Goal: Register for event/course

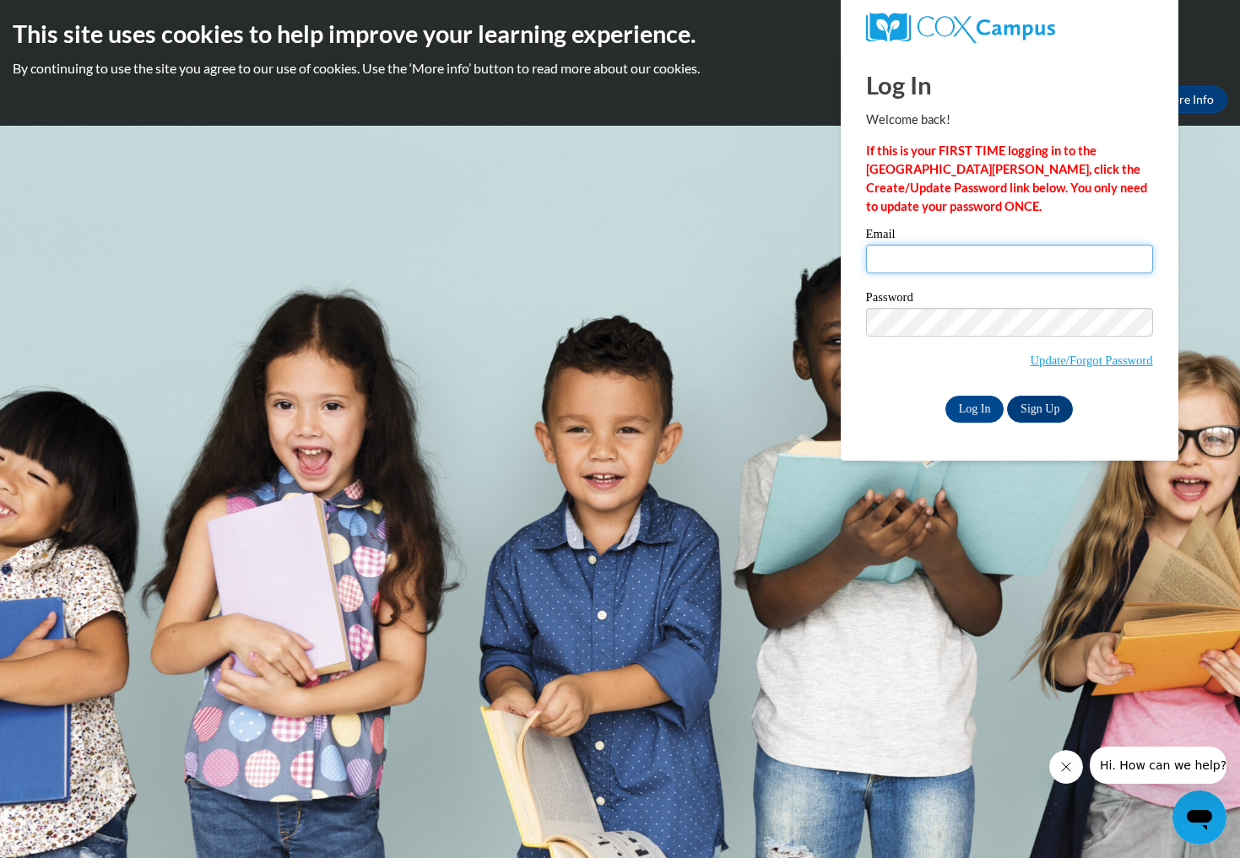
type input "teritavcarey@yahoo.com"
click at [972, 398] on input "Log In" at bounding box center [974, 409] width 59 height 27
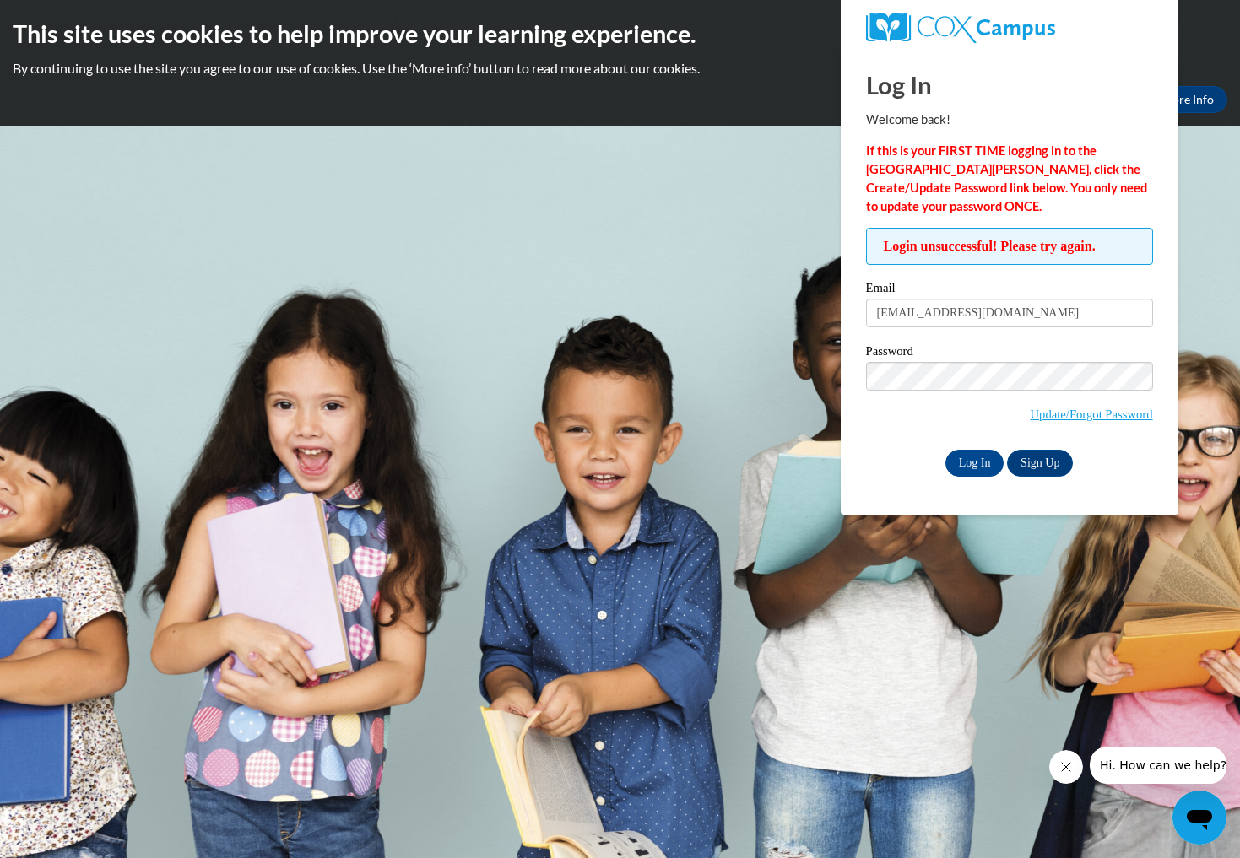
click at [920, 452] on div "Log In Sign Up" at bounding box center [1009, 463] width 287 height 27
click at [979, 453] on input "Log In" at bounding box center [974, 463] width 59 height 27
click at [961, 392] on span "Update/Forgot Password" at bounding box center [1009, 397] width 287 height 70
click at [972, 455] on input "Log In" at bounding box center [974, 463] width 59 height 27
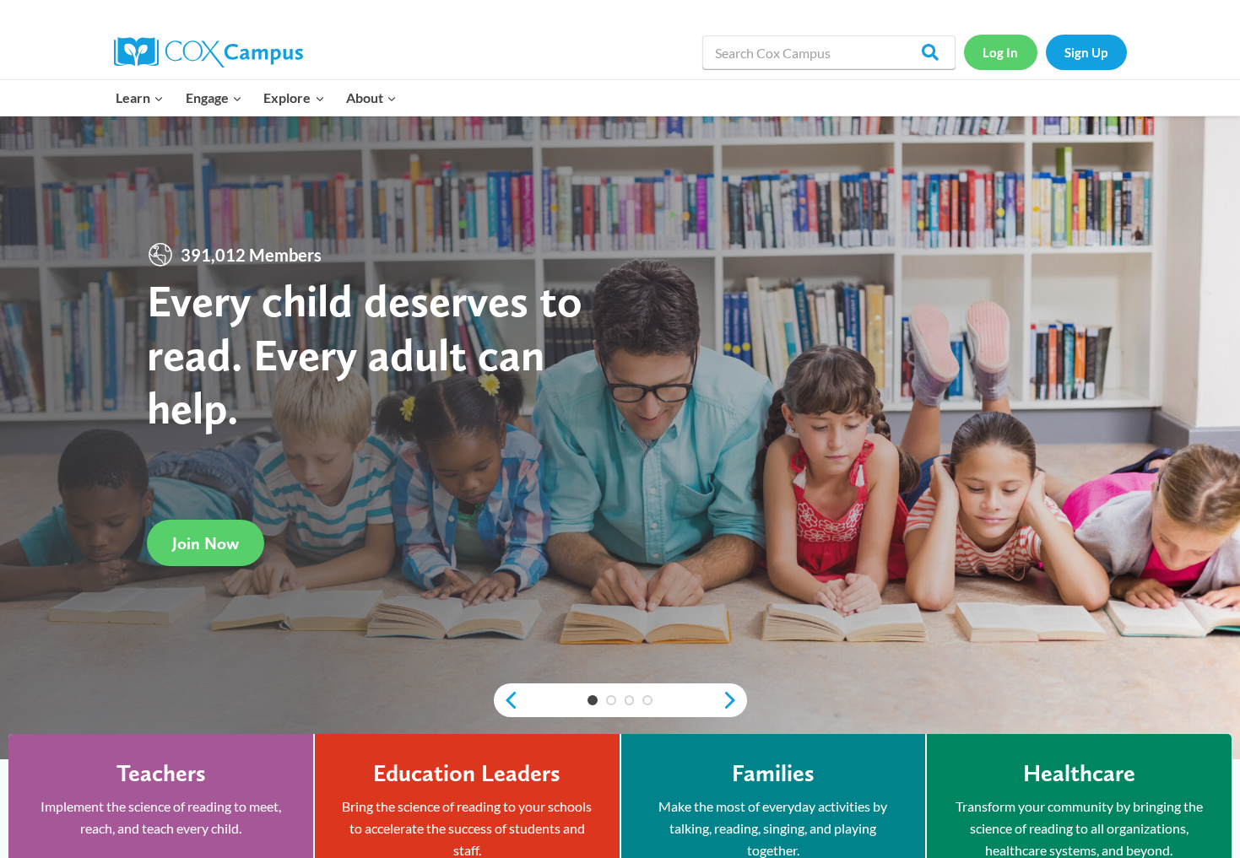
click at [506, 54] on link "Log In" at bounding box center [1000, 52] width 73 height 35
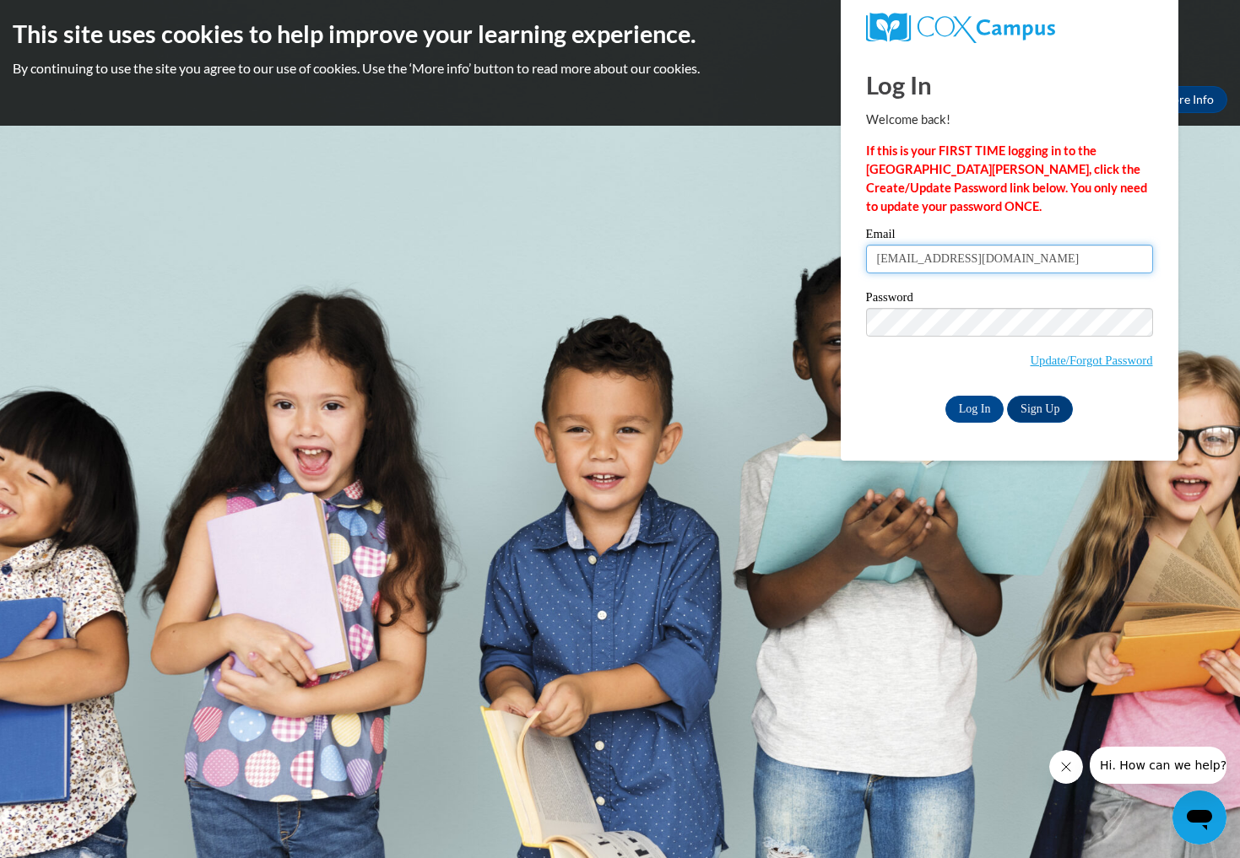
type input "[EMAIL_ADDRESS][DOMAIN_NAME]"
click at [984, 399] on input "Log In" at bounding box center [974, 409] width 59 height 27
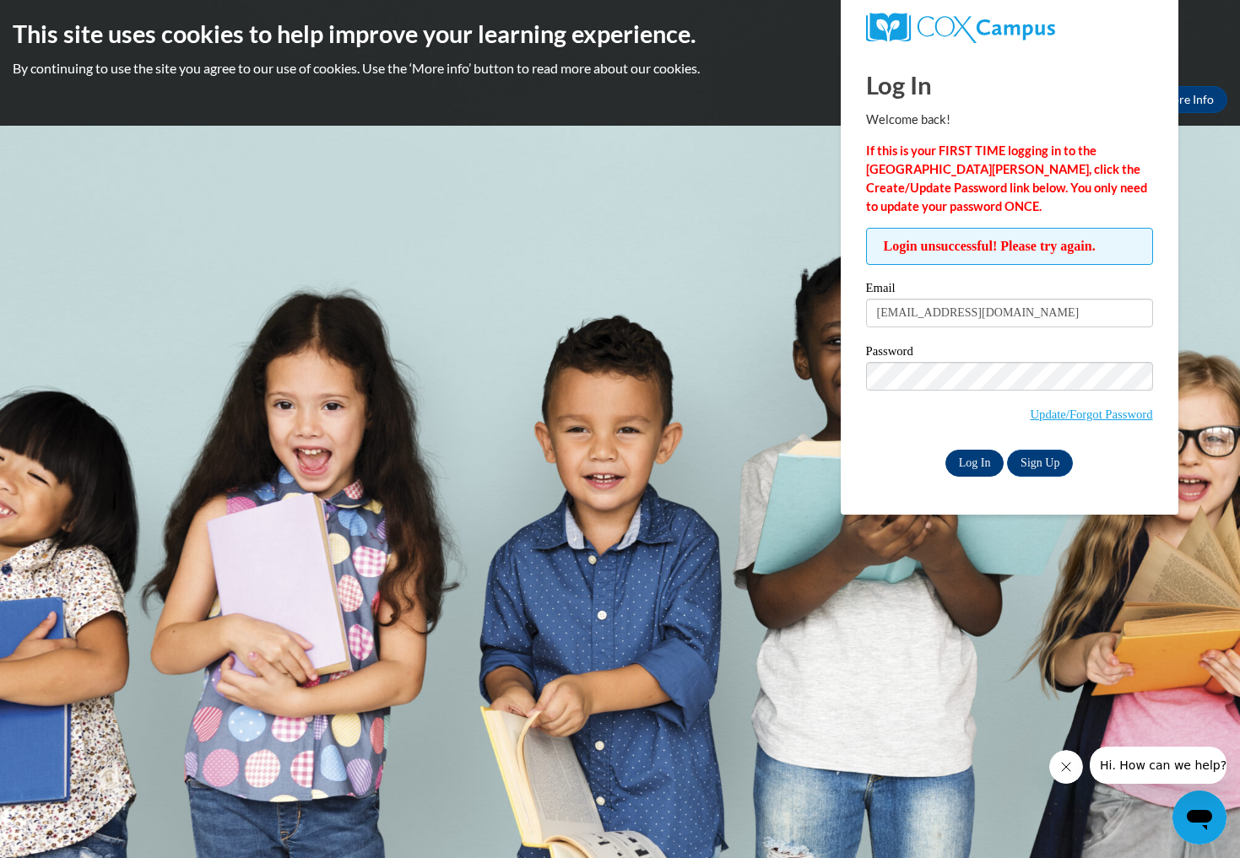
click at [972, 452] on input "Log In" at bounding box center [974, 463] width 59 height 27
click at [971, 457] on input "Log In" at bounding box center [974, 463] width 59 height 27
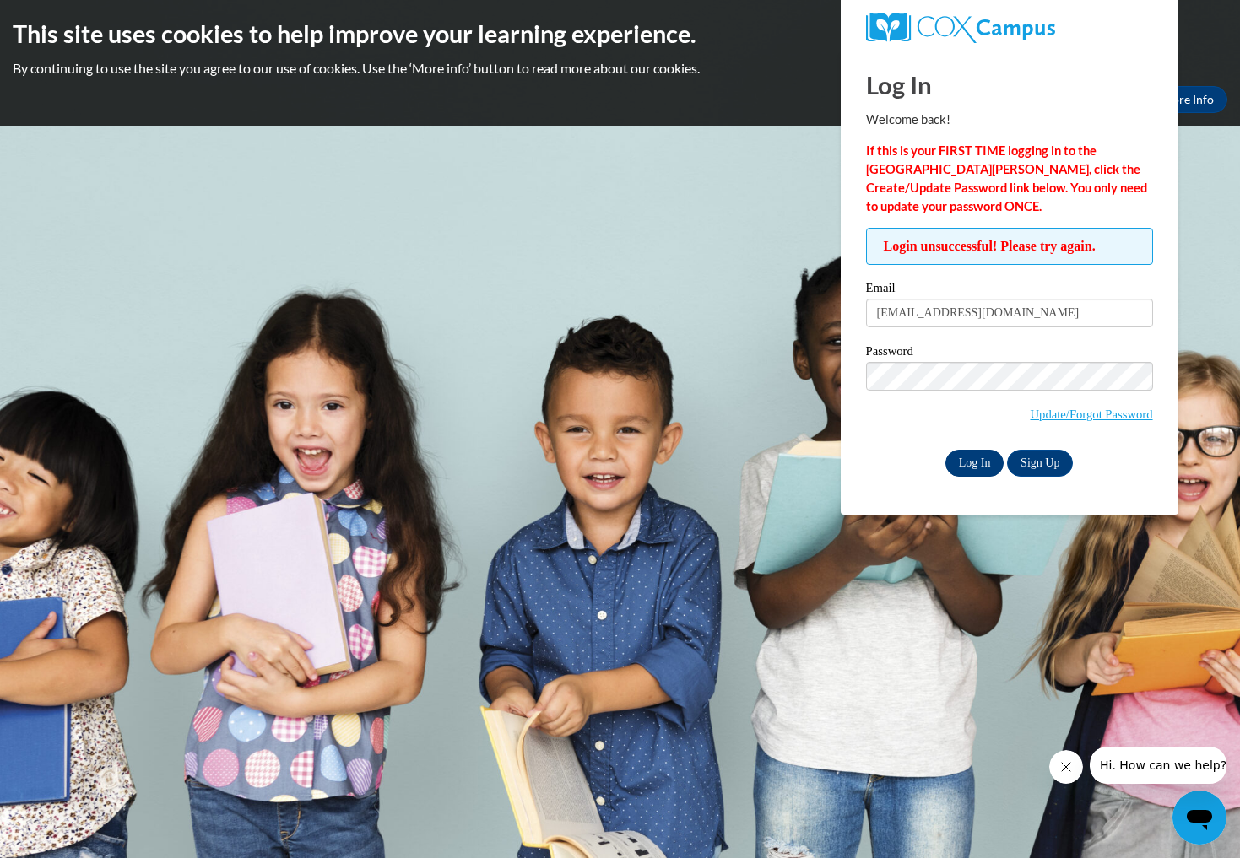
click at [971, 457] on input "Log In" at bounding box center [974, 463] width 59 height 27
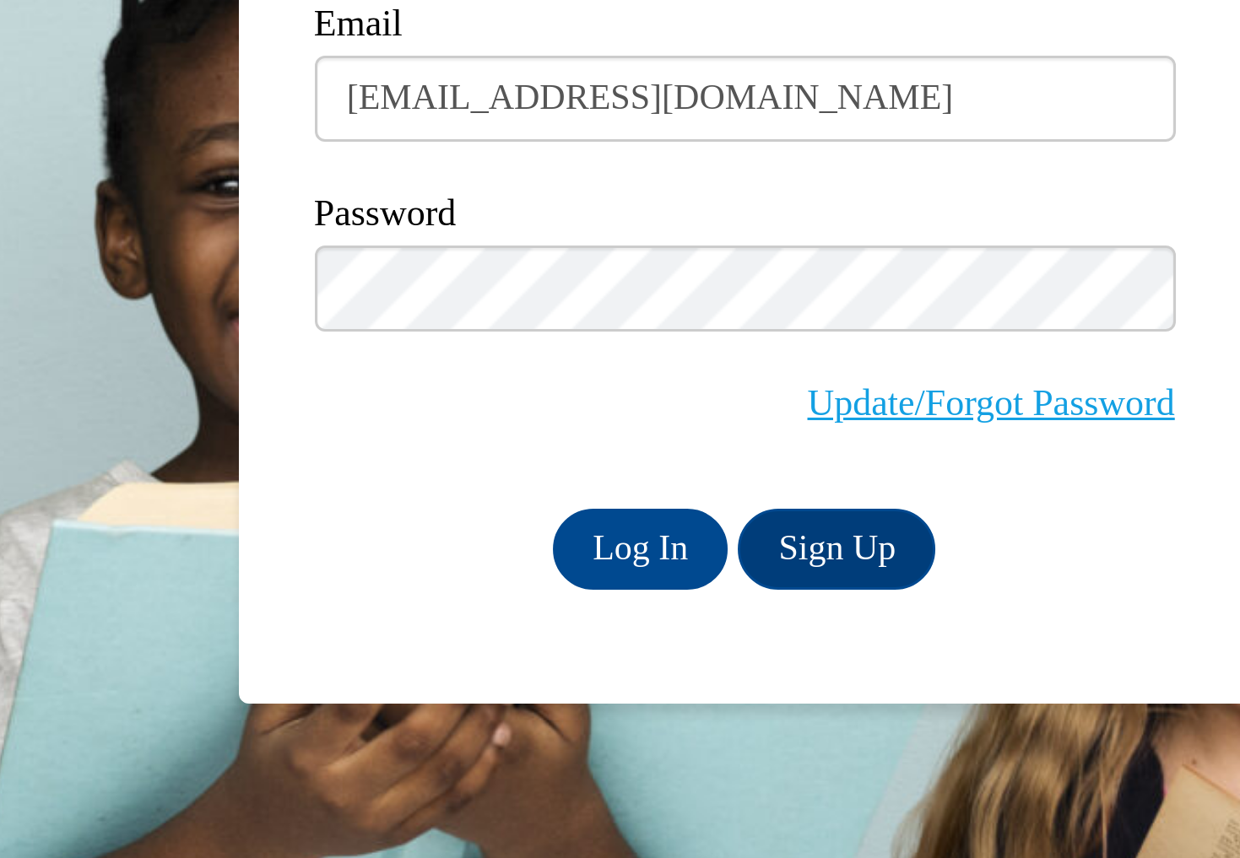
click at [1030, 408] on link "Update/Forgot Password" at bounding box center [1091, 415] width 122 height 14
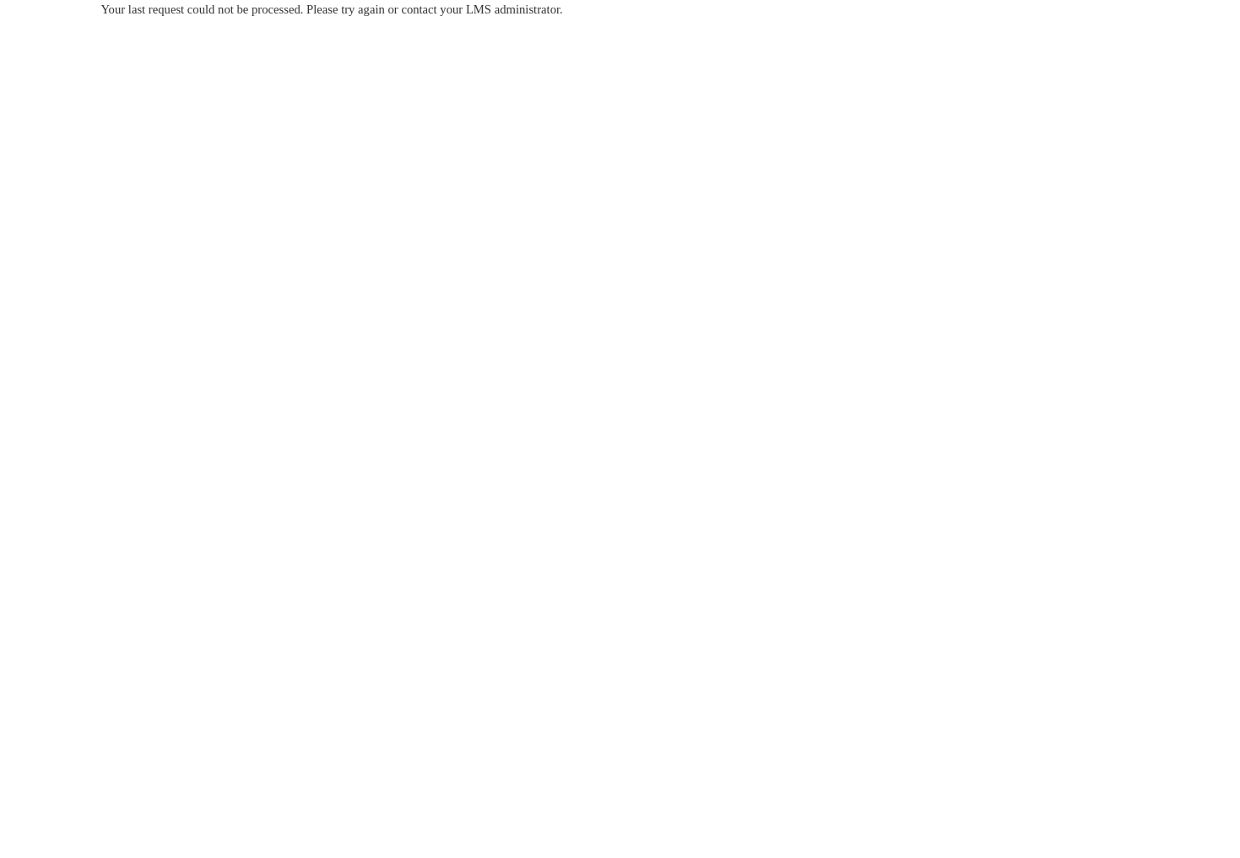
drag, startPoint x: 946, startPoint y: 520, endPoint x: 625, endPoint y: 235, distance: 429.3
click at [625, 235] on body "Your last request could not be processed. Please try again or contact your LMS …" at bounding box center [620, 429] width 1240 height 858
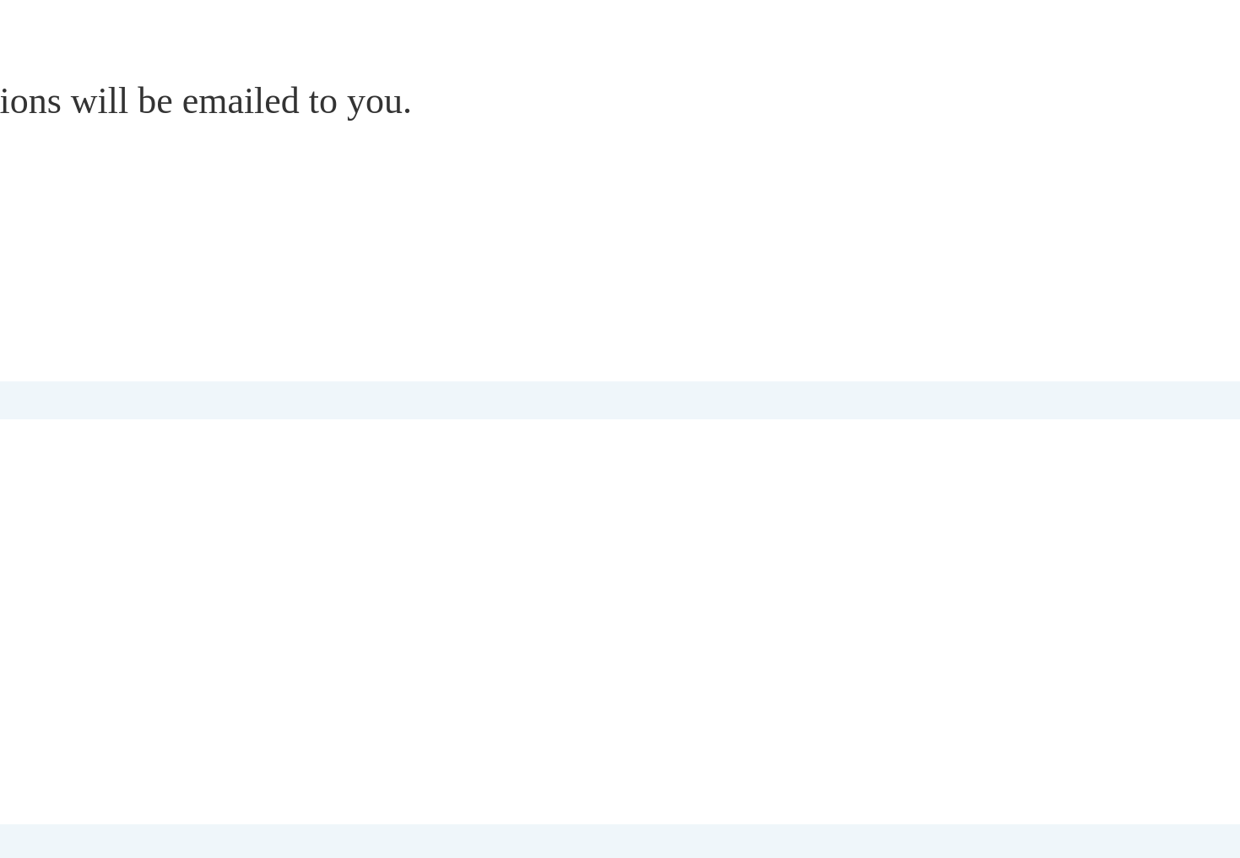
drag, startPoint x: 221, startPoint y: 134, endPoint x: 213, endPoint y: 168, distance: 34.8
click at [213, 338] on div "Update/Forgot Password Please enter your email address Enter your email address…" at bounding box center [620, 512] width 1038 height 348
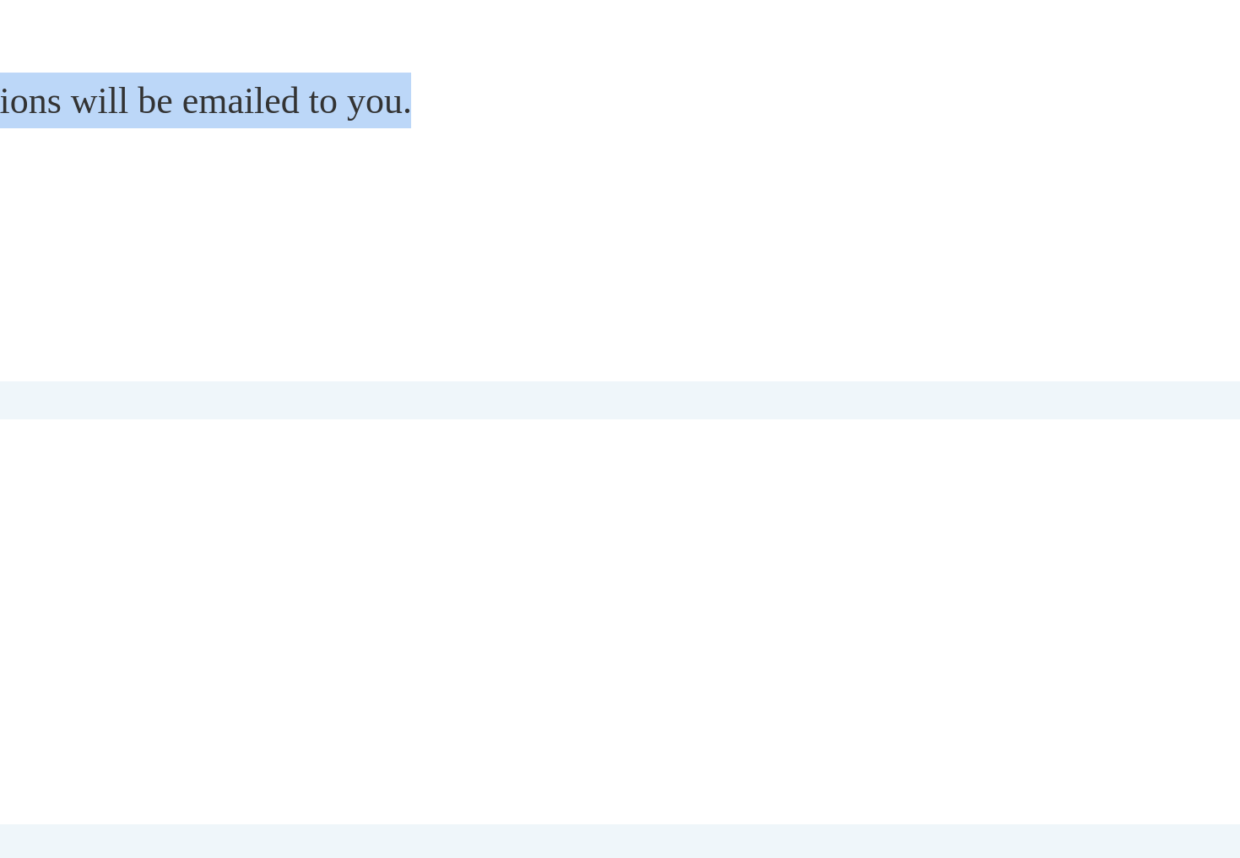
drag, startPoint x: 54, startPoint y: 19, endPoint x: 64, endPoint y: 41, distance: 24.2
click at [101, 338] on fieldset "Update/Forgot Password Please enter your email address Enter your email address…" at bounding box center [620, 418] width 1038 height 160
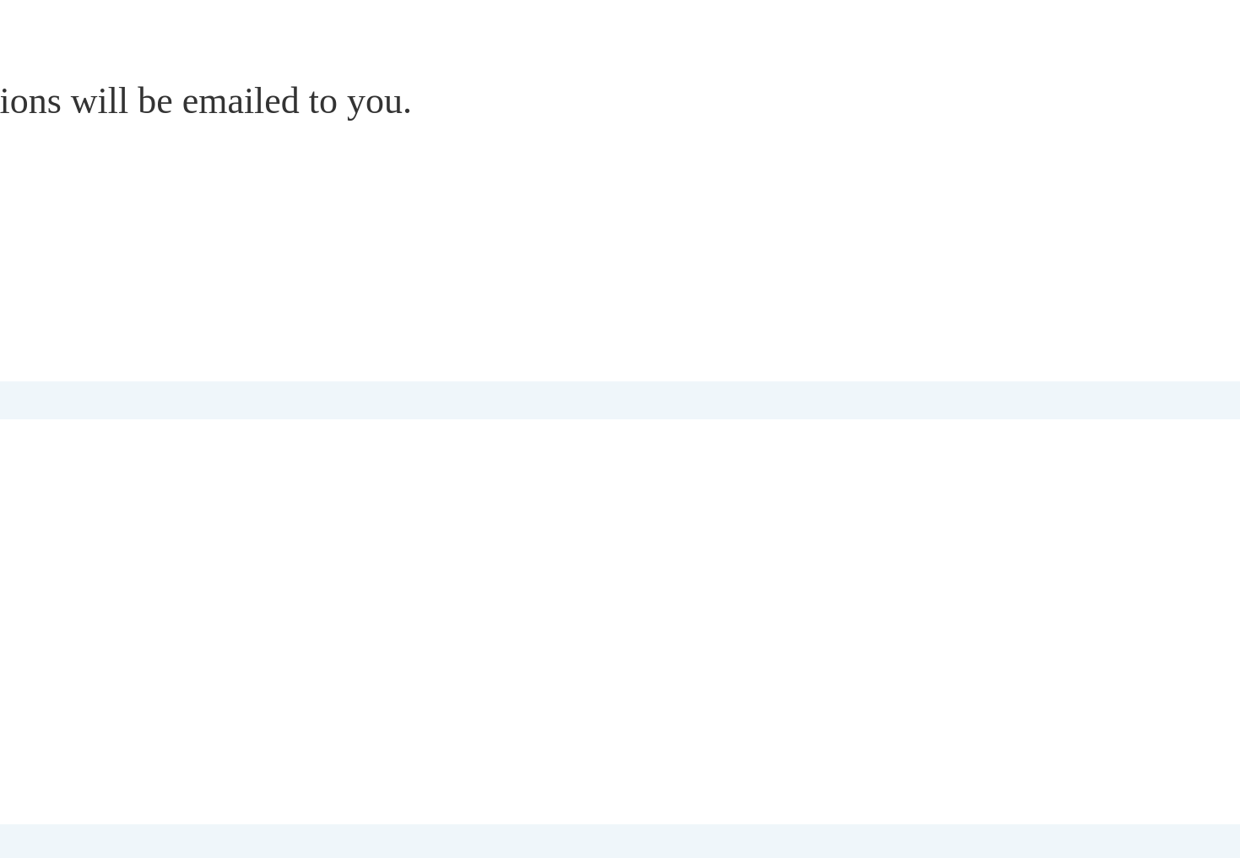
click at [113, 426] on div "Email Address" at bounding box center [620, 451] width 1014 height 51
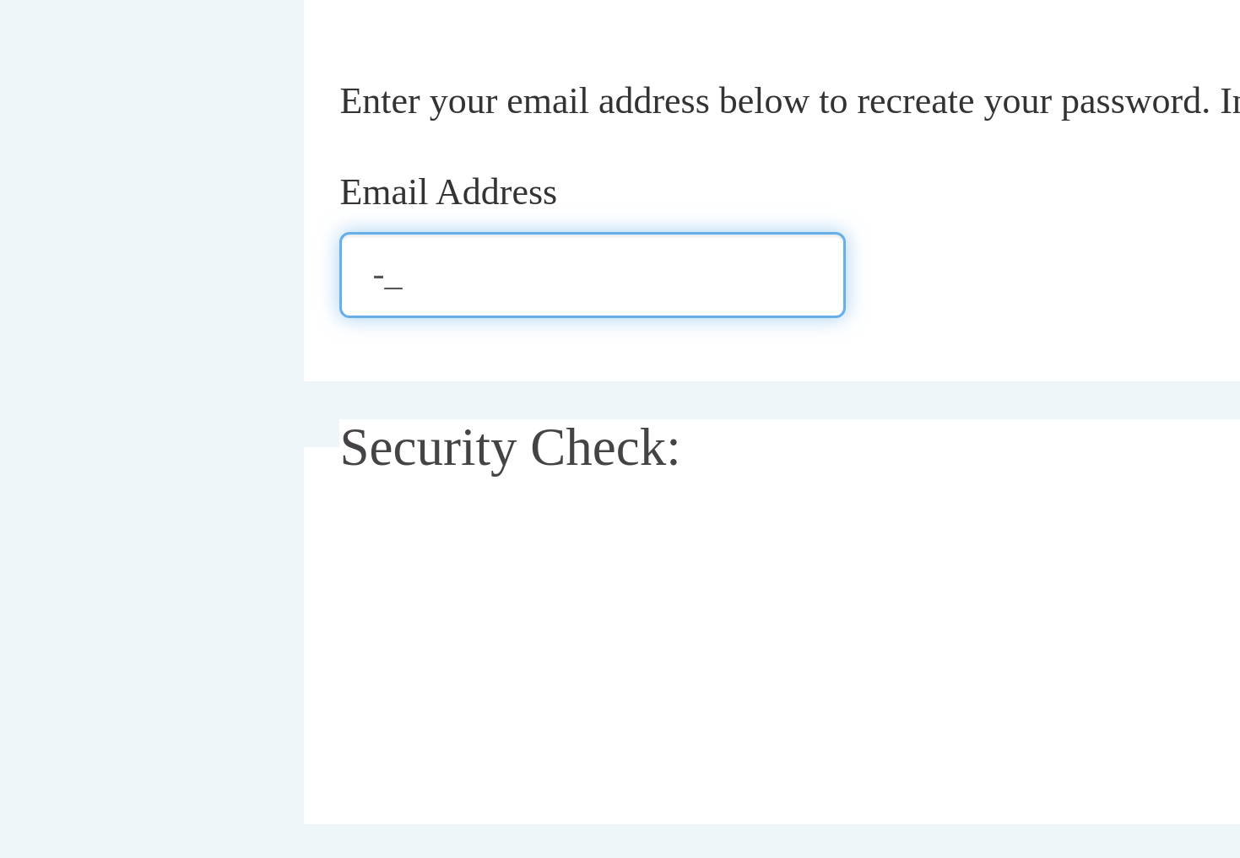
type input "-"
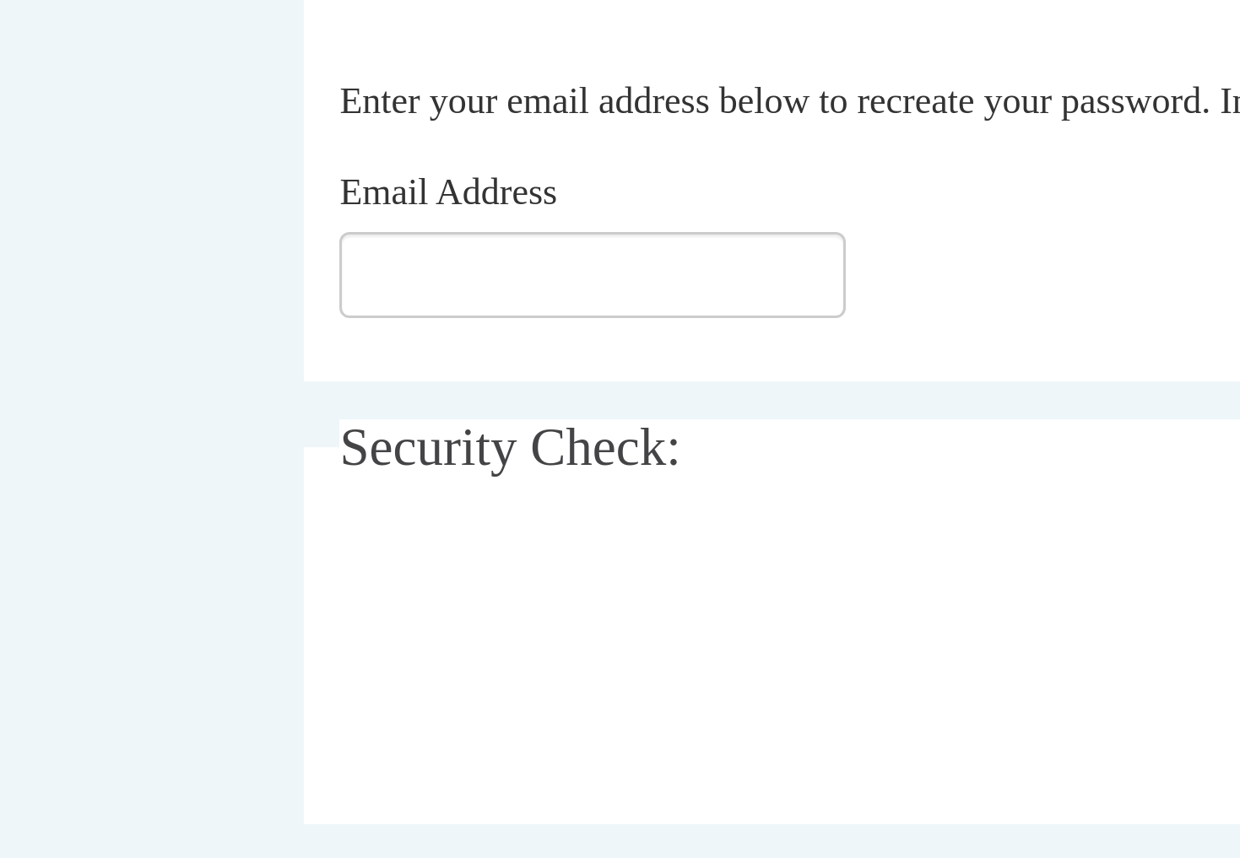
click at [406, 398] on span "Enter your email address below to recreate your password. Instructions will be …" at bounding box center [347, 405] width 468 height 14
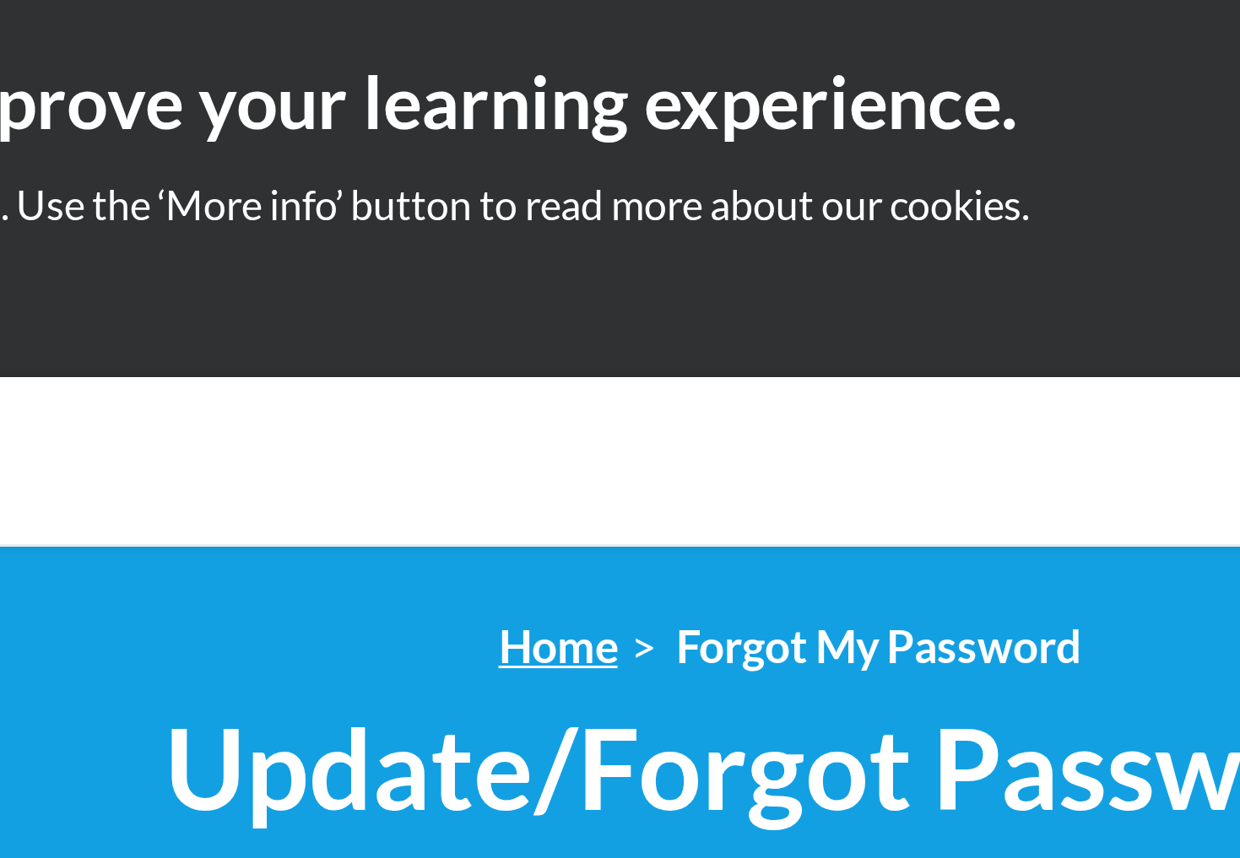
click at [523, 217] on link "Home" at bounding box center [543, 216] width 40 height 18
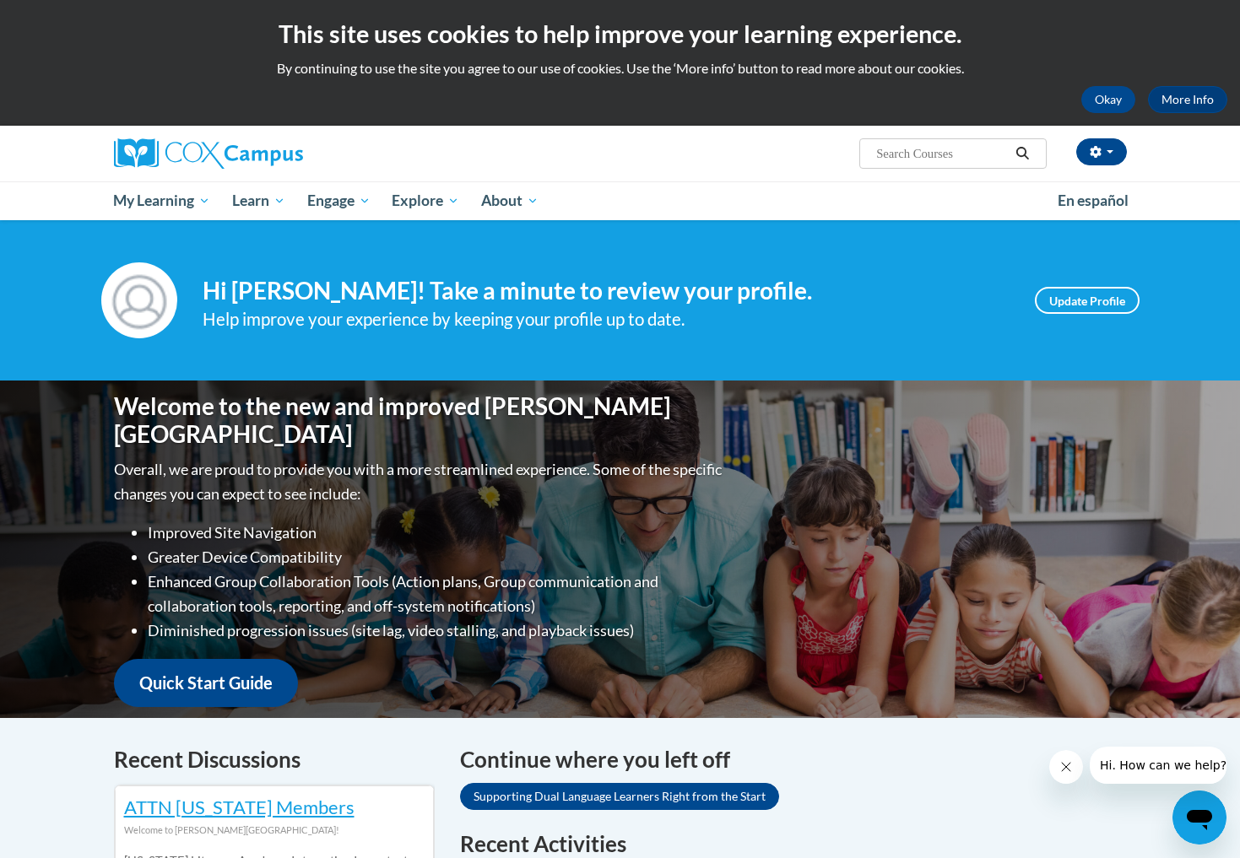
click at [640, 798] on link "Supporting Dual Language Learners Right from the Start" at bounding box center [619, 796] width 319 height 27
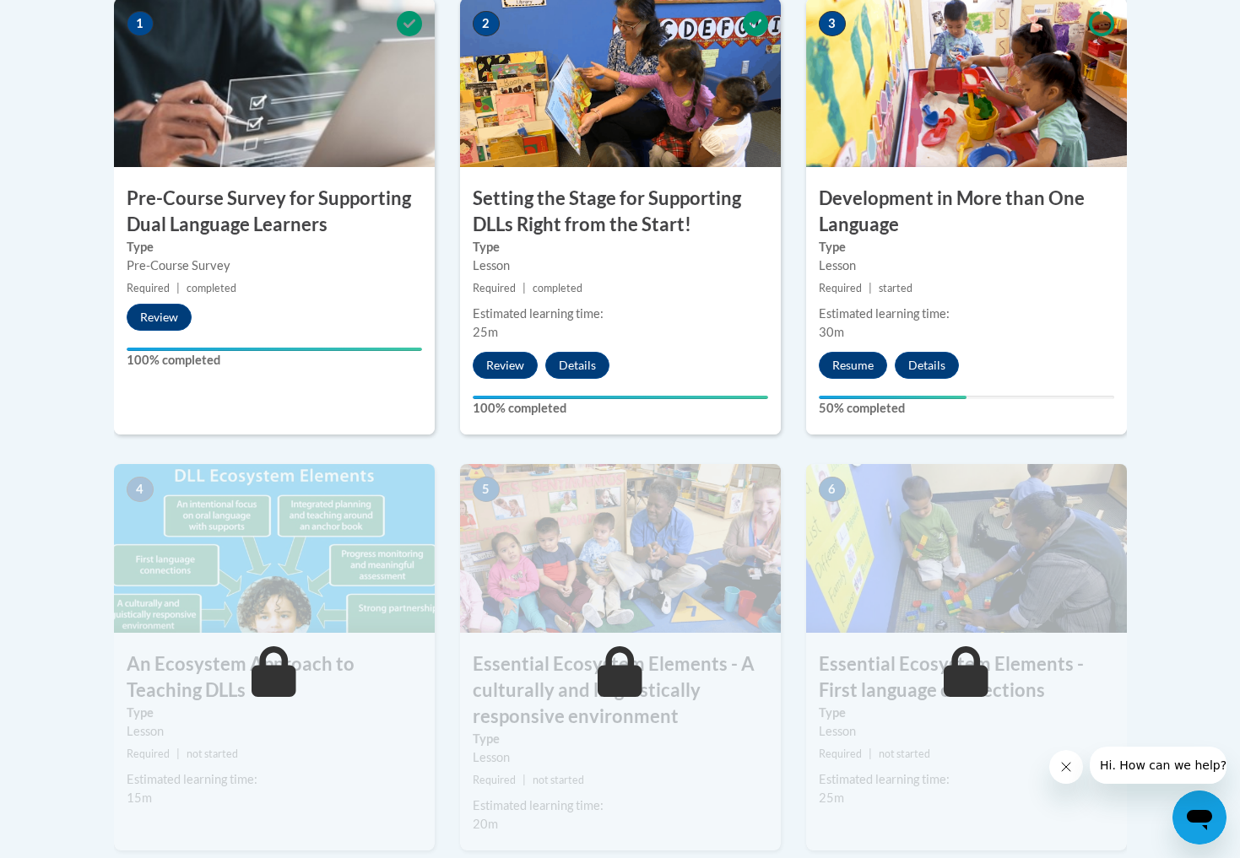
scroll to position [637, 0]
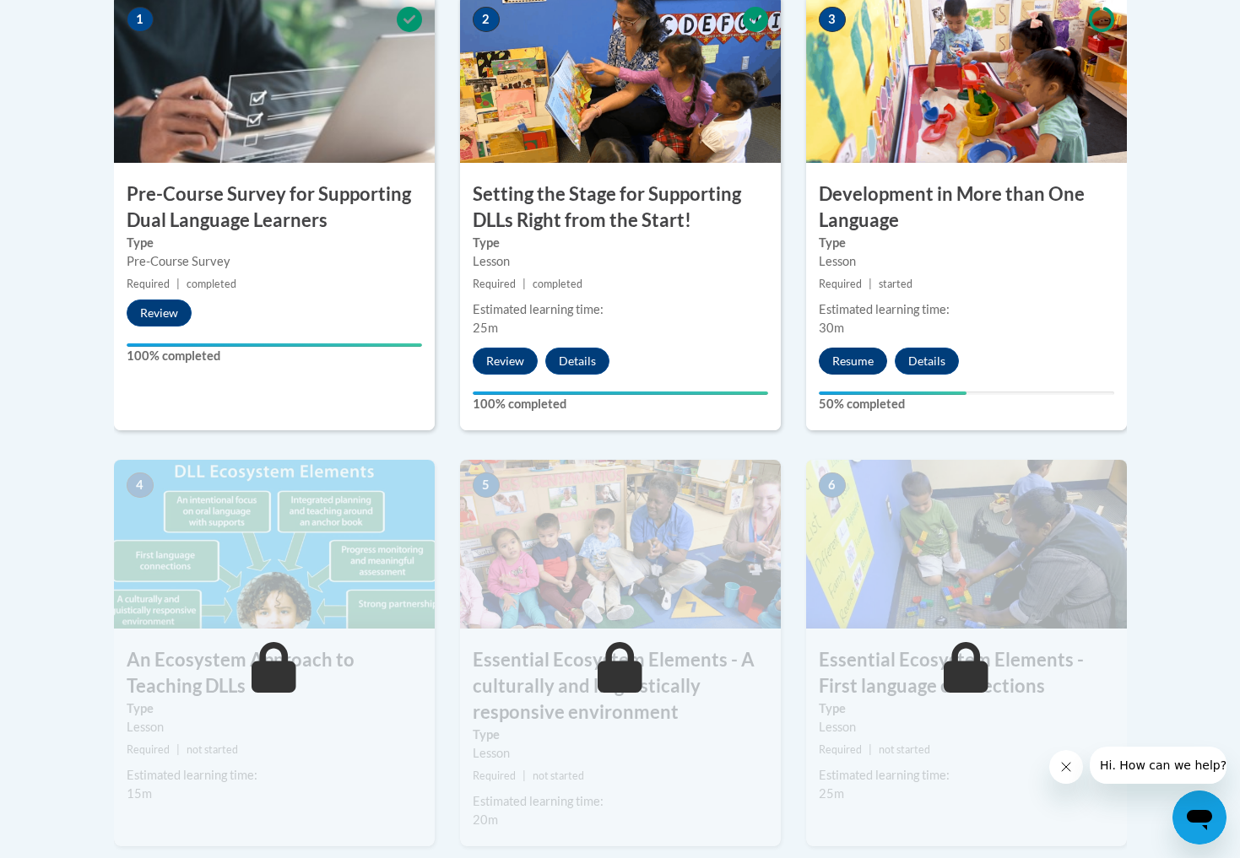
click at [852, 358] on button "Resume" at bounding box center [853, 361] width 68 height 27
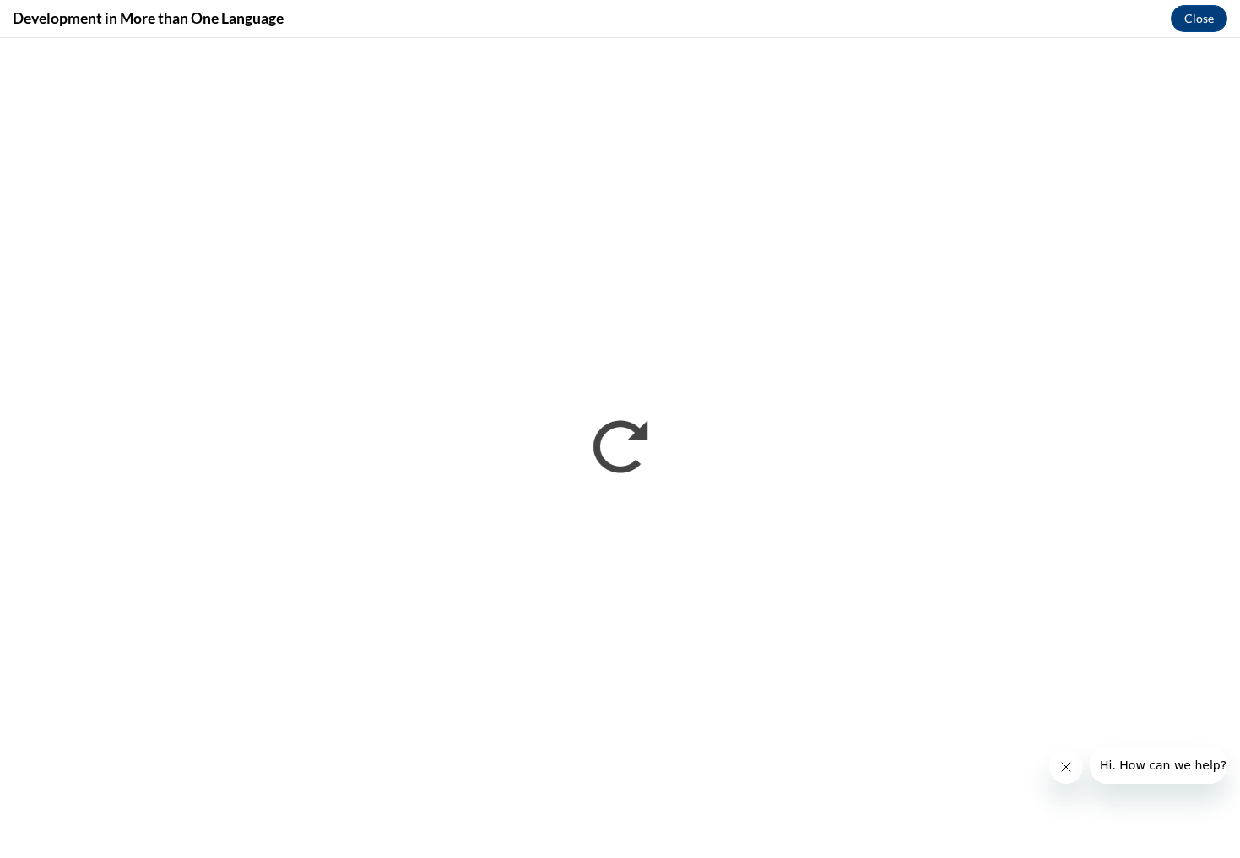
scroll to position [0, 0]
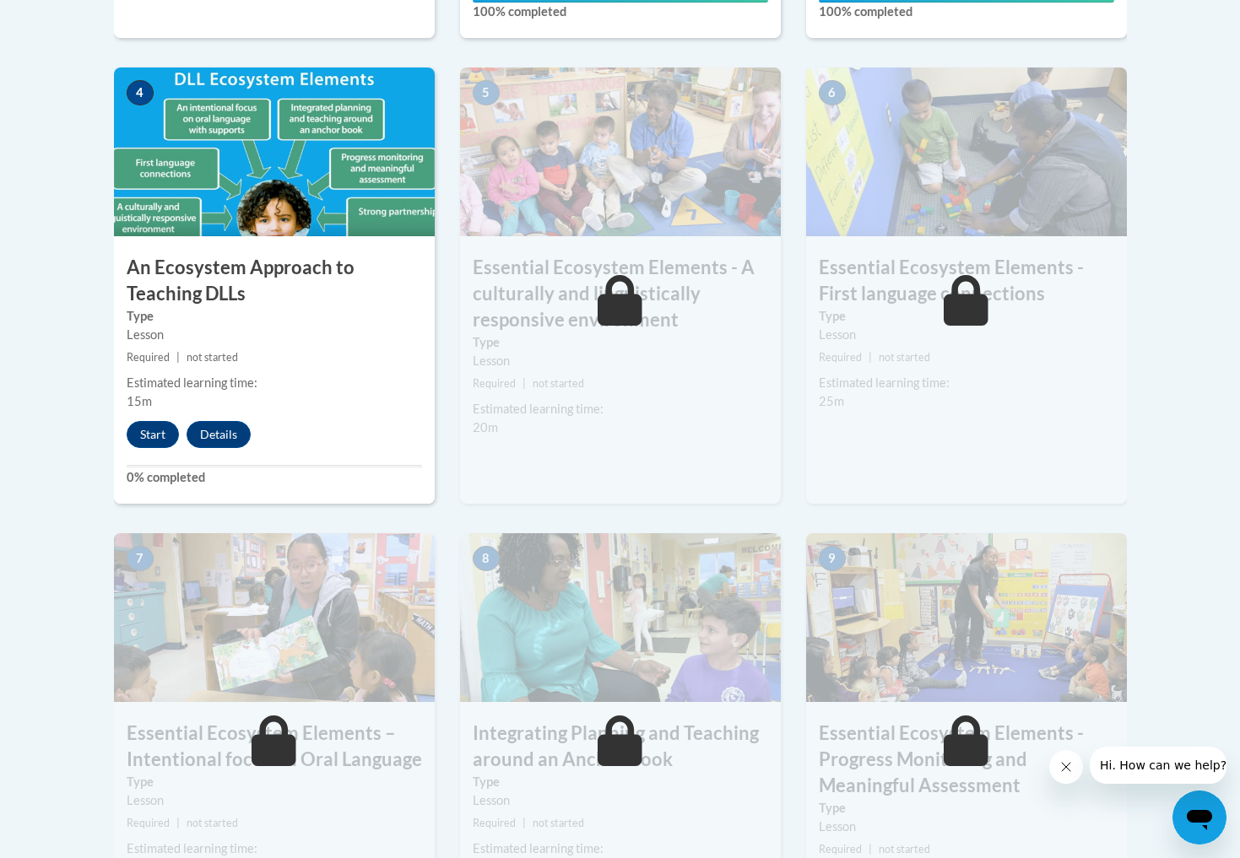
scroll to position [1027, 0]
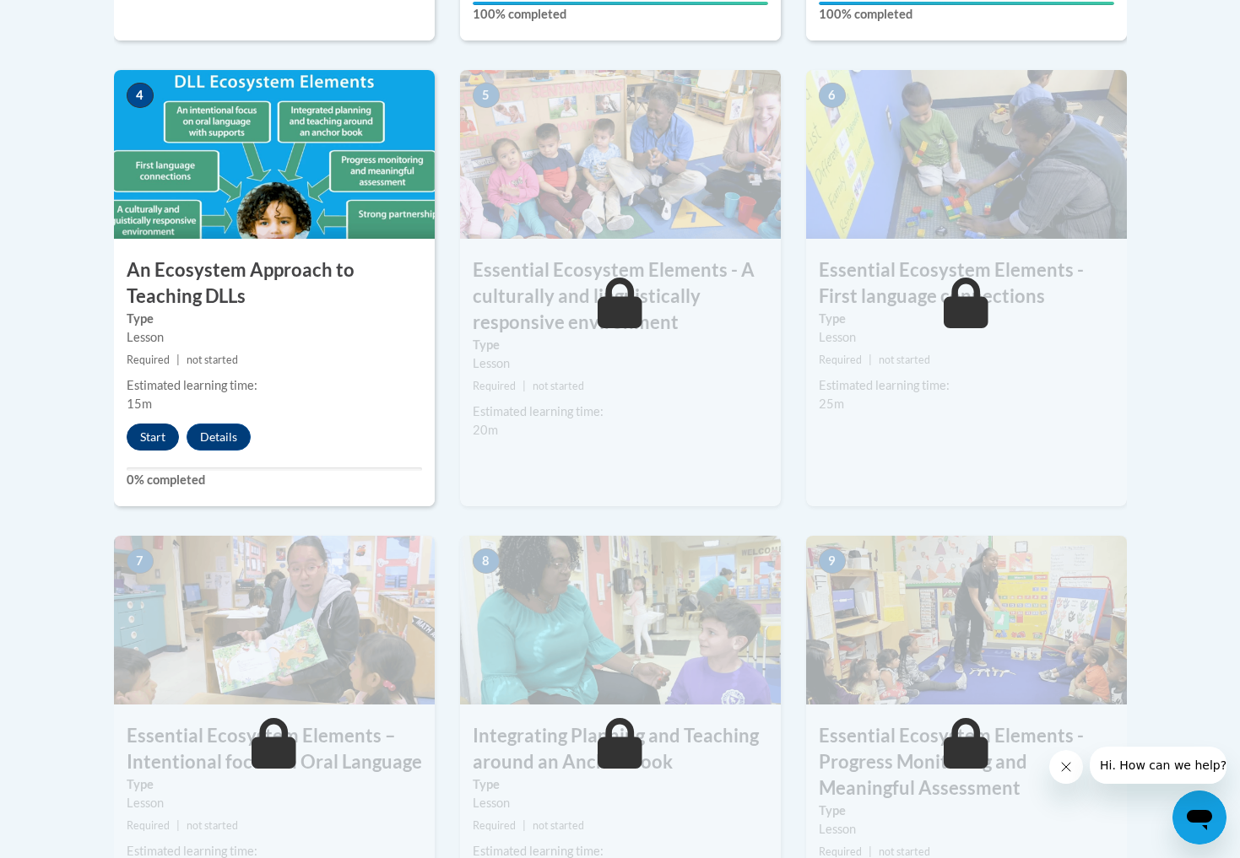
click at [150, 429] on button "Start" at bounding box center [153, 437] width 52 height 27
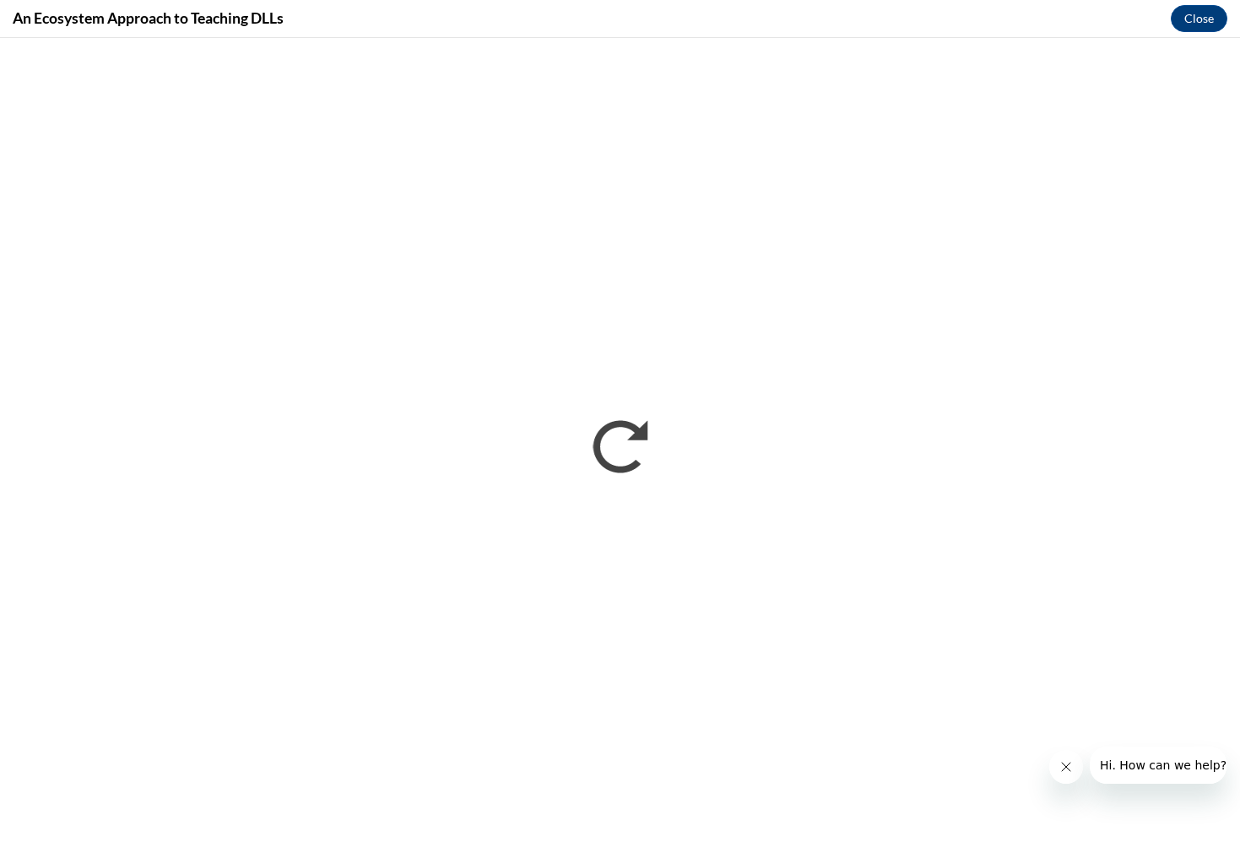
scroll to position [0, 0]
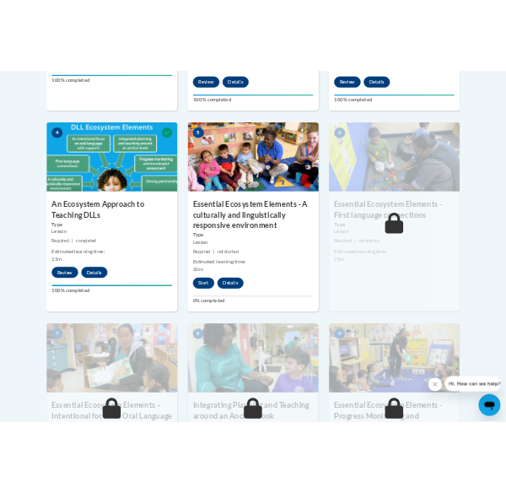
scroll to position [1005, 0]
